Goal: Task Accomplishment & Management: Manage account settings

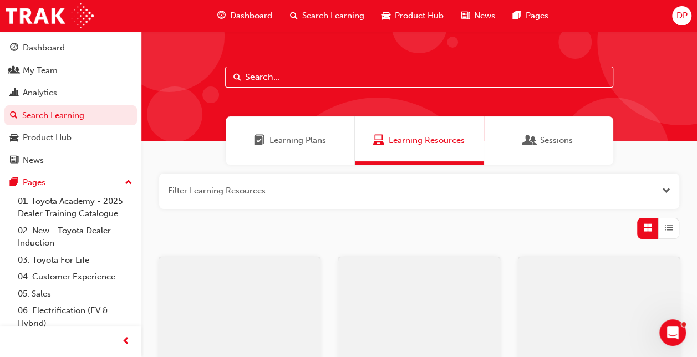
click at [303, 77] on input "text" at bounding box center [419, 77] width 388 height 21
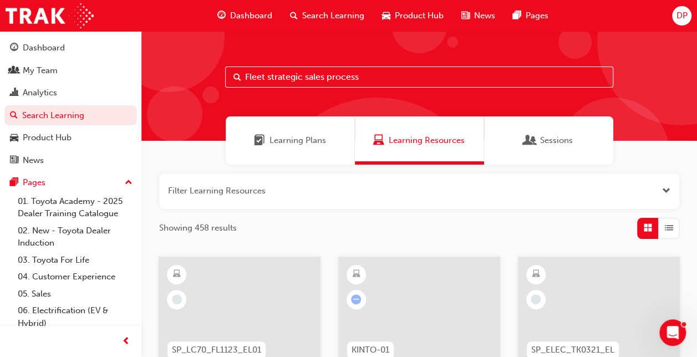
type input "Fleet strategic sales process"
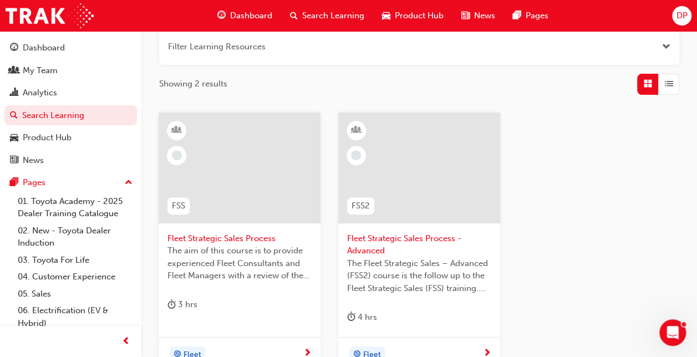
scroll to position [146, 0]
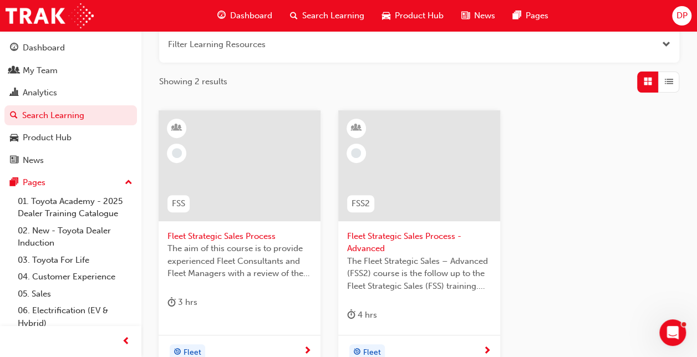
click at [254, 191] on div at bounding box center [240, 165] width 162 height 111
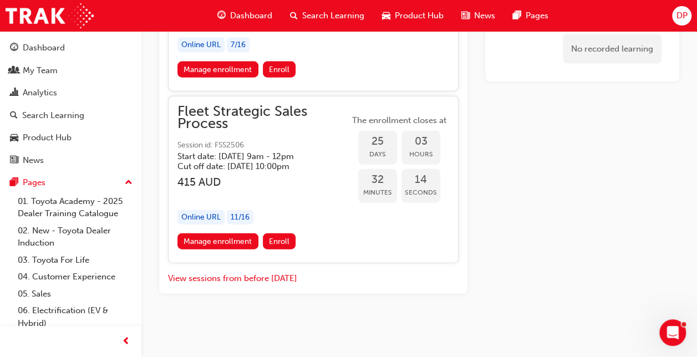
scroll to position [1249, 0]
click at [235, 249] on link "Manage enrollment" at bounding box center [217, 241] width 81 height 16
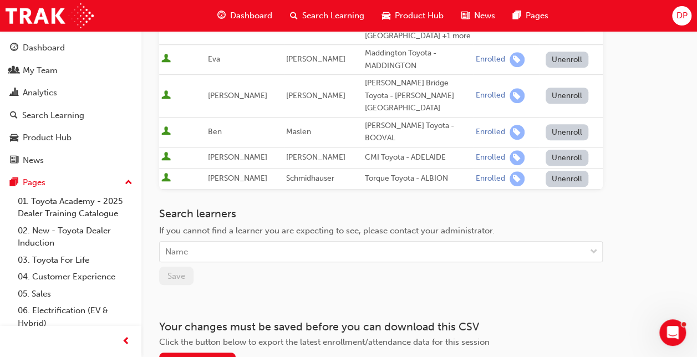
scroll to position [379, 0]
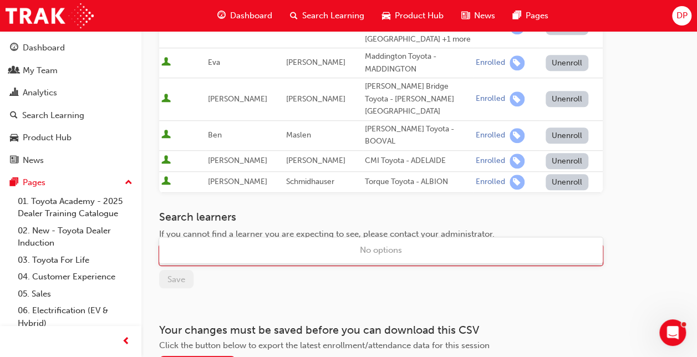
click at [300, 246] on div "Name" at bounding box center [373, 255] width 426 height 19
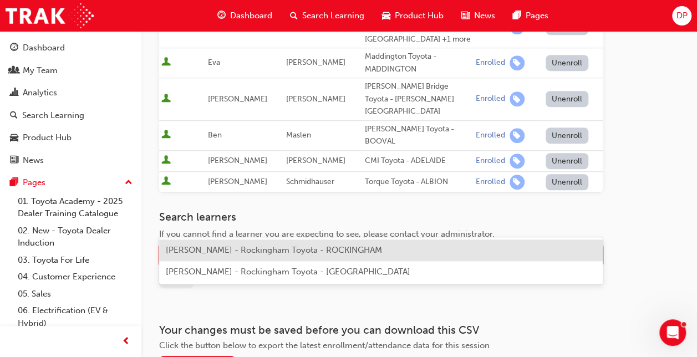
type input "m"
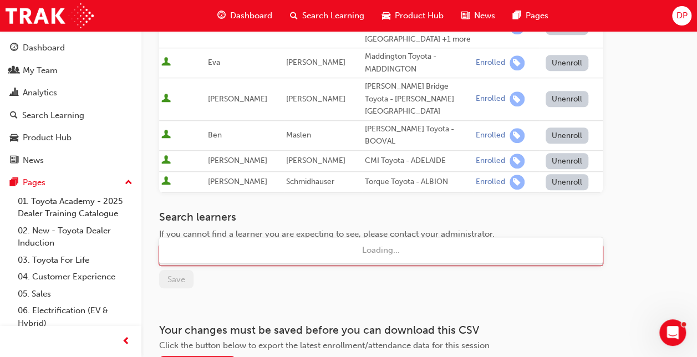
type input "[PERSON_NAME]"
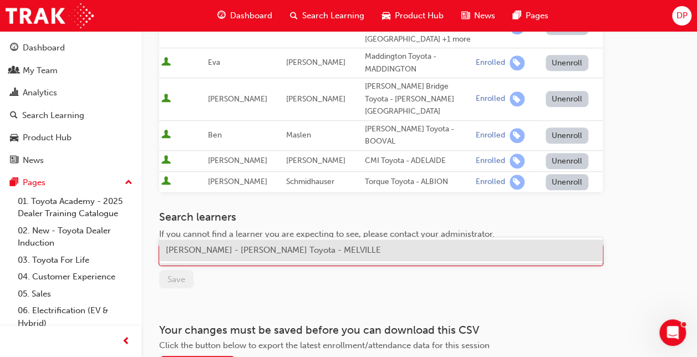
click at [279, 244] on div "[PERSON_NAME] - [PERSON_NAME] Toyota - MELVILLE" at bounding box center [380, 250] width 443 height 22
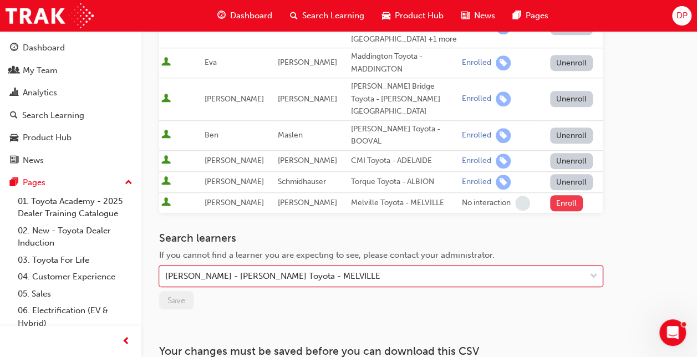
click at [555, 195] on button "Enroll" at bounding box center [566, 203] width 33 height 16
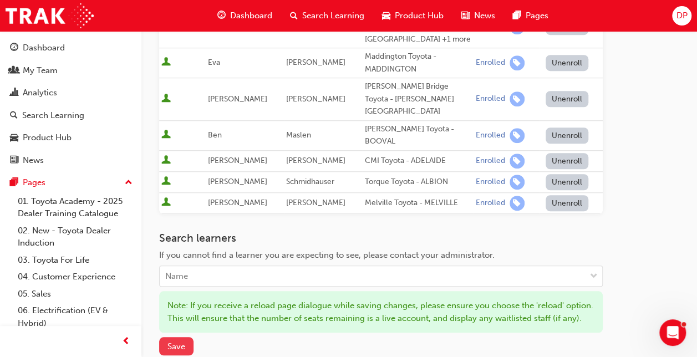
click at [172, 341] on span "Save" at bounding box center [176, 346] width 18 height 10
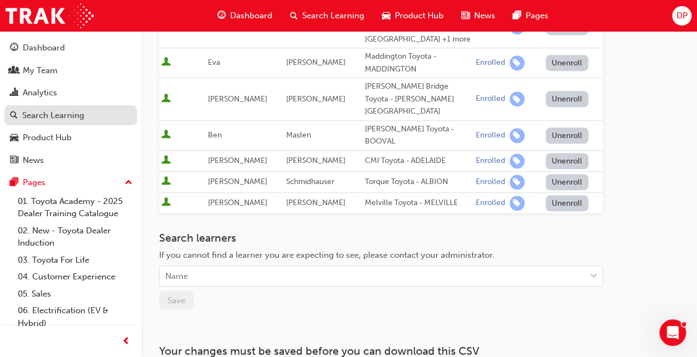
click at [52, 114] on div "Search Learning" at bounding box center [53, 115] width 62 height 13
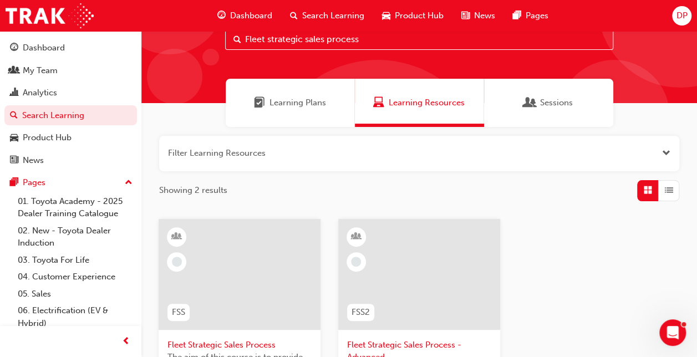
scroll to position [34, 0]
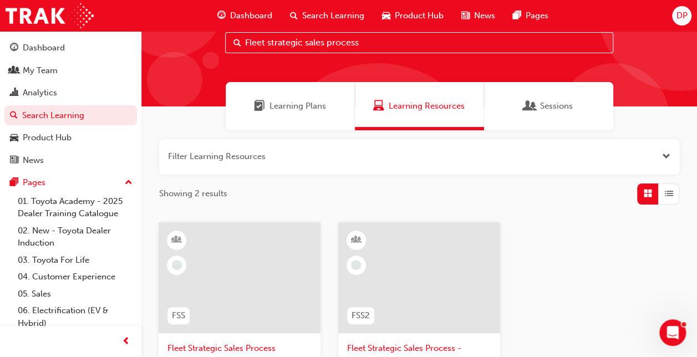
drag, startPoint x: 377, startPoint y: 44, endPoint x: 290, endPoint y: 46, distance: 86.5
click at [290, 46] on input "Fleet strategic sales process" at bounding box center [419, 42] width 388 height 21
type input "F"
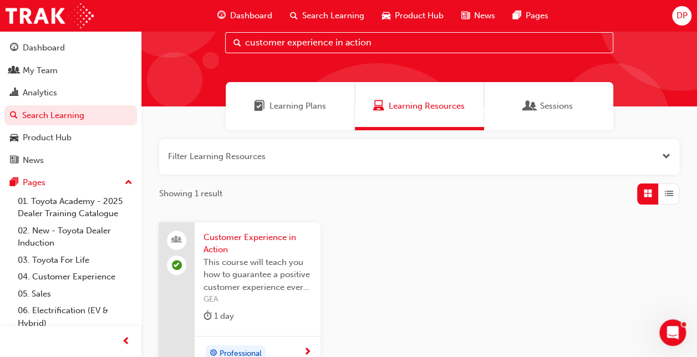
type input "customer experience in action"
click at [235, 235] on span "Customer Experience in Action" at bounding box center [257, 243] width 108 height 25
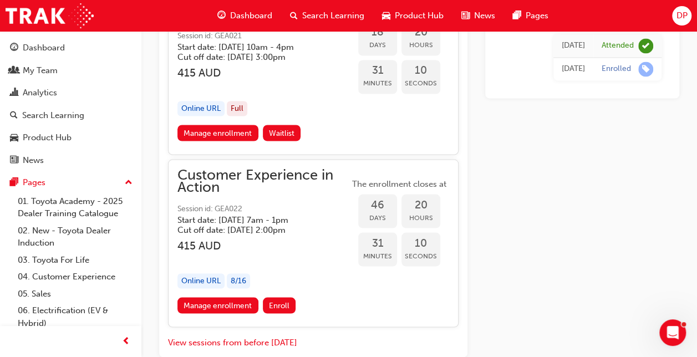
scroll to position [1023, 0]
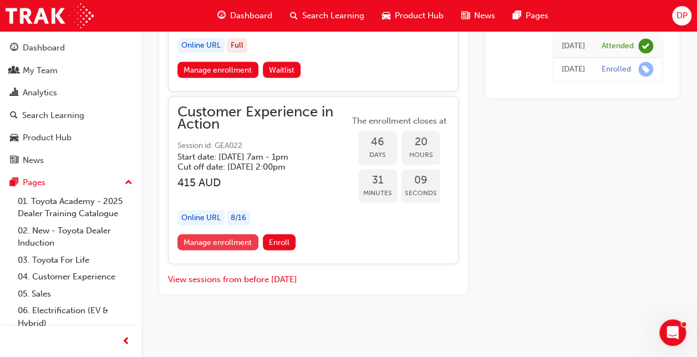
click at [214, 241] on link "Manage enrollment" at bounding box center [217, 242] width 81 height 16
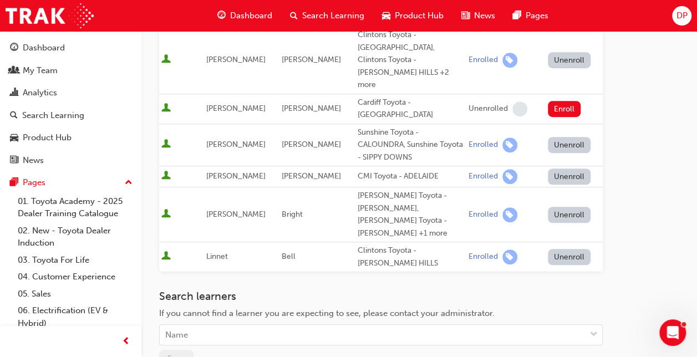
scroll to position [344, 0]
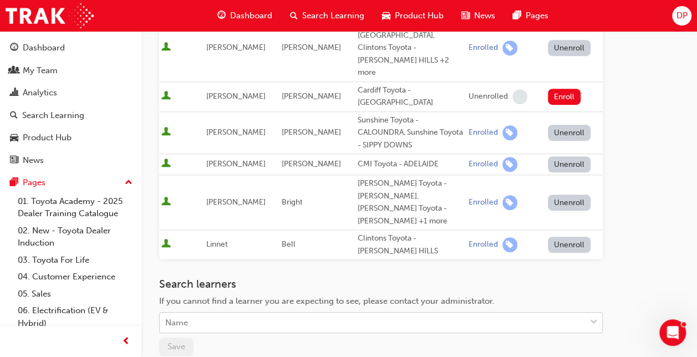
click at [261, 313] on div "Name" at bounding box center [373, 322] width 426 height 19
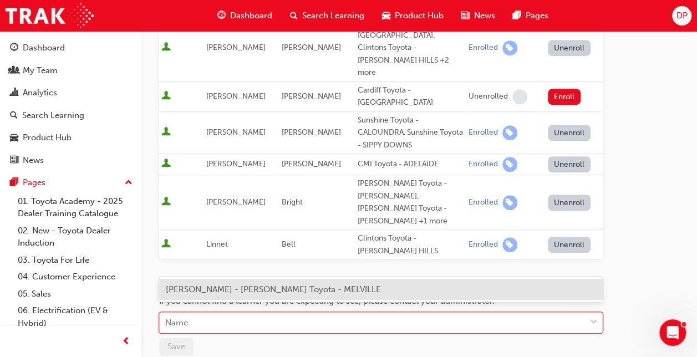
click at [264, 290] on span "[PERSON_NAME] - [PERSON_NAME] Toyota - MELVILLE" at bounding box center [273, 289] width 215 height 10
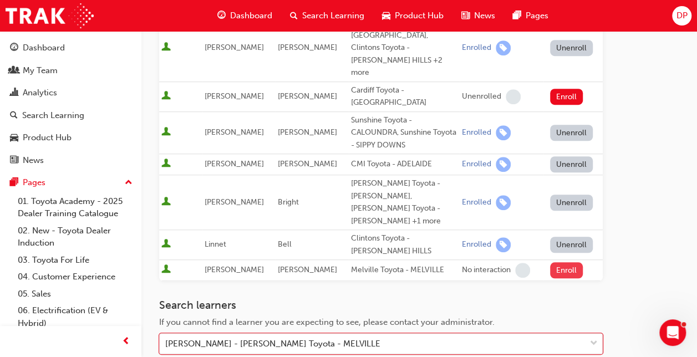
click at [554, 262] on button "Enroll" at bounding box center [566, 270] width 33 height 16
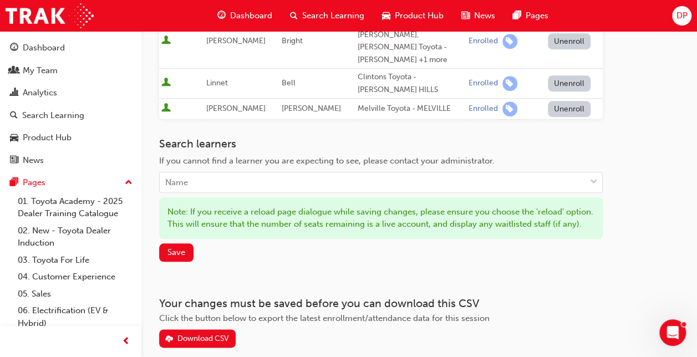
scroll to position [509, 0]
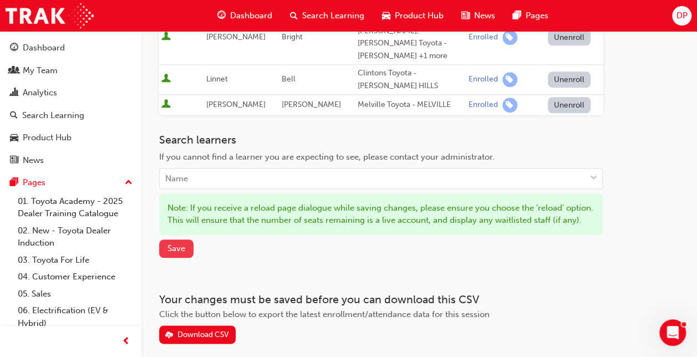
click at [174, 243] on span "Save" at bounding box center [176, 248] width 18 height 10
